Goal: Check status: Check status

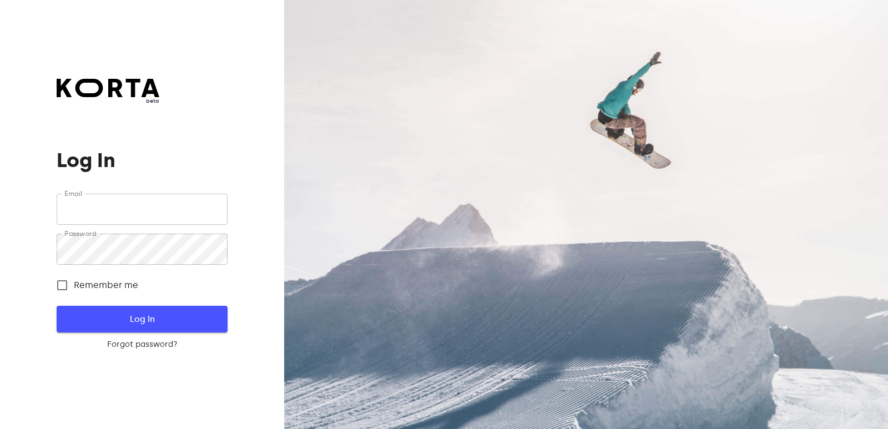
type input "[EMAIL_ADDRESS][DOMAIN_NAME]"
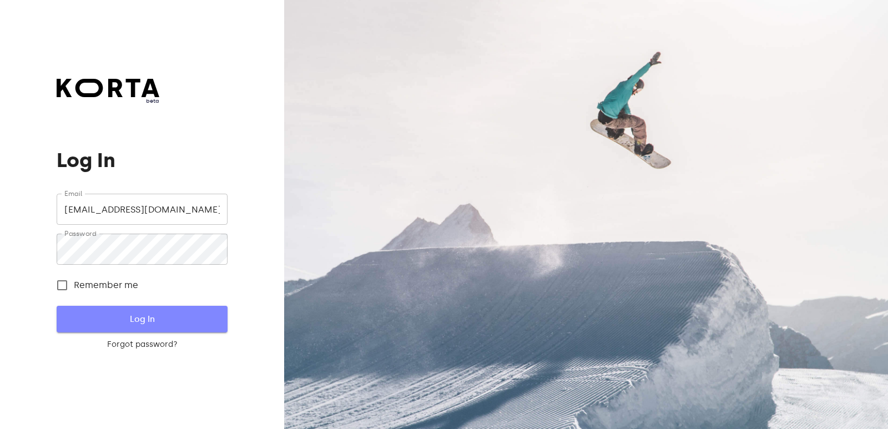
click at [144, 315] on span "Log In" at bounding box center [141, 319] width 135 height 14
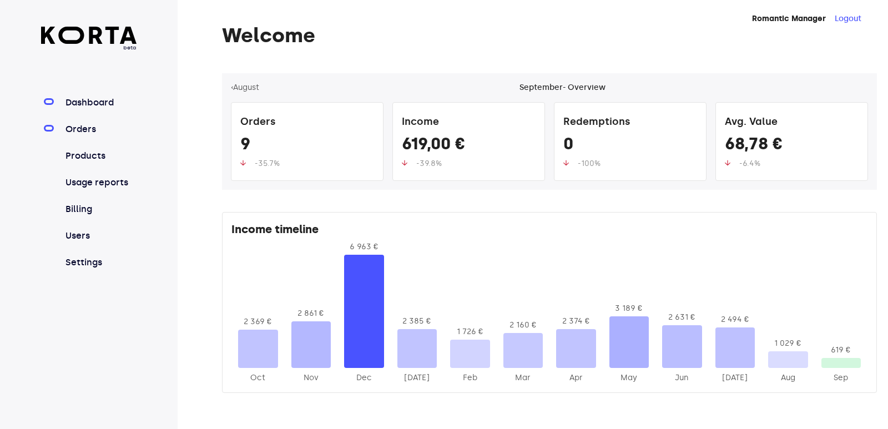
click at [88, 130] on link "Orders" at bounding box center [100, 129] width 74 height 13
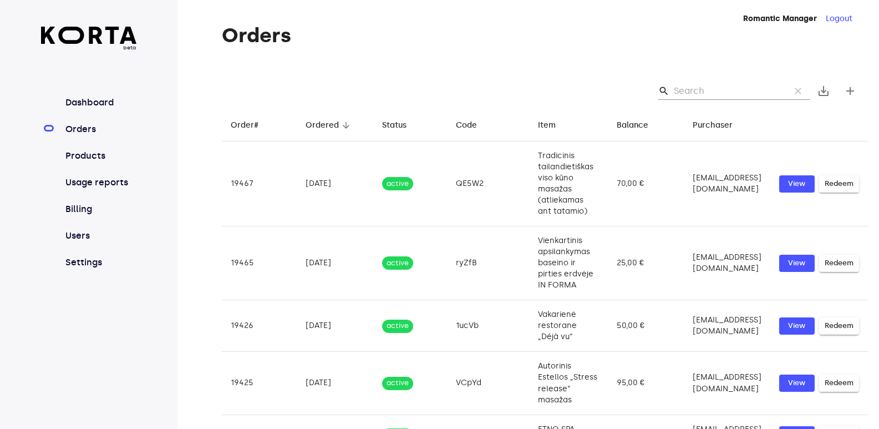
click at [705, 93] on input "Search" at bounding box center [728, 91] width 108 height 18
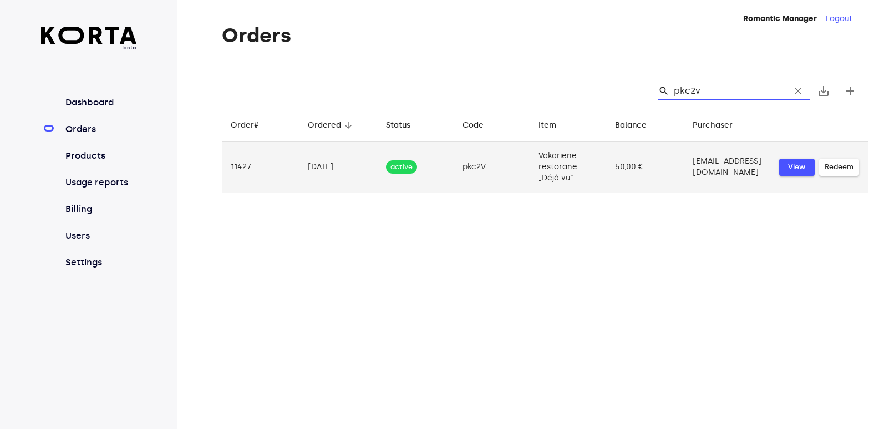
type input "pkc2v"
click at [793, 165] on span "View" at bounding box center [797, 167] width 24 height 13
